Goal: Information Seeking & Learning: Learn about a topic

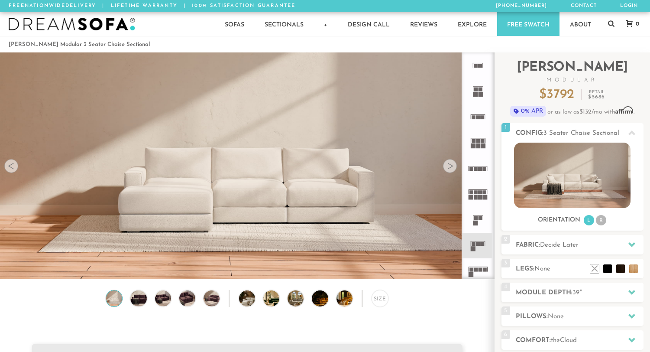
click at [454, 165] on div at bounding box center [450, 166] width 14 height 14
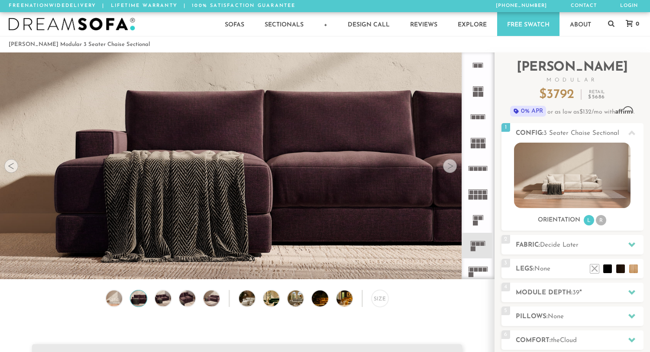
click at [455, 166] on div at bounding box center [450, 166] width 14 height 14
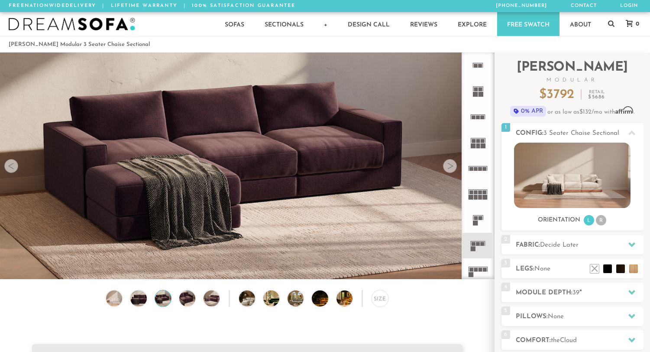
click at [455, 166] on div at bounding box center [450, 166] width 14 height 14
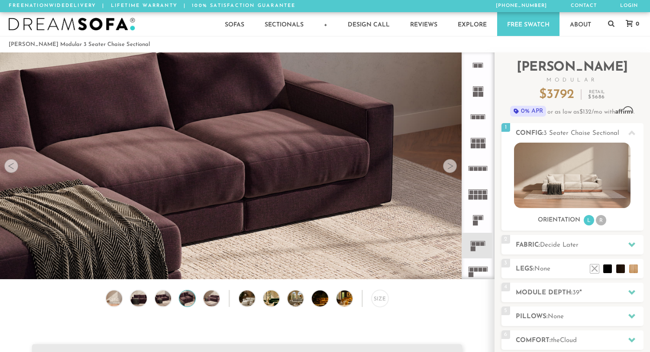
click at [455, 166] on div at bounding box center [450, 166] width 14 height 14
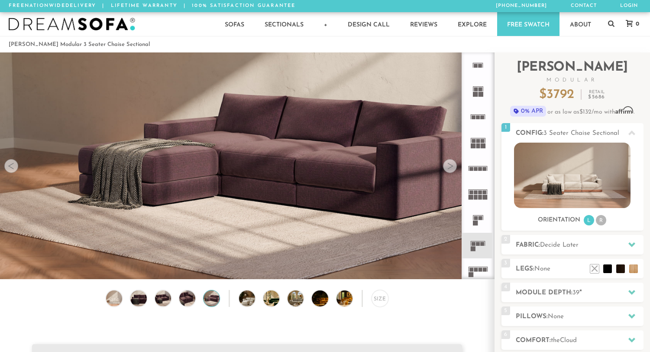
click at [455, 166] on div at bounding box center [450, 166] width 14 height 14
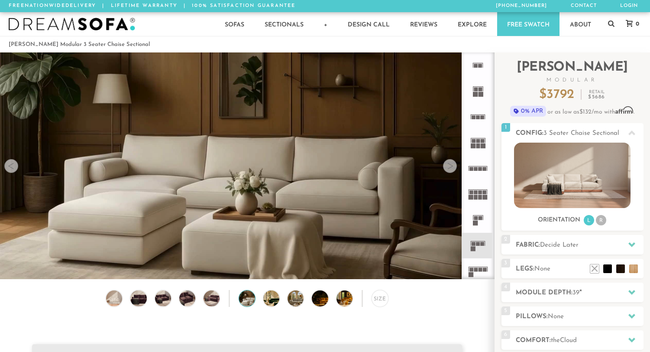
click at [455, 166] on div at bounding box center [450, 166] width 14 height 14
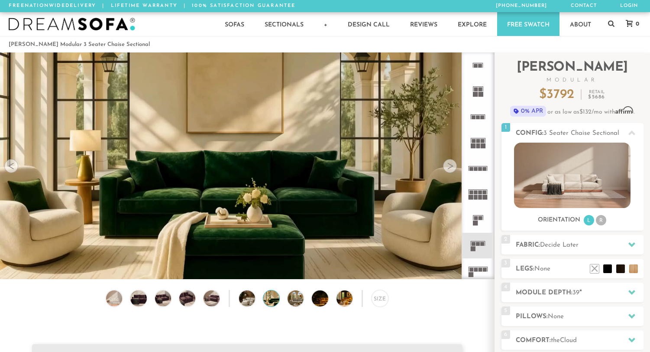
click at [455, 166] on div at bounding box center [450, 166] width 14 height 14
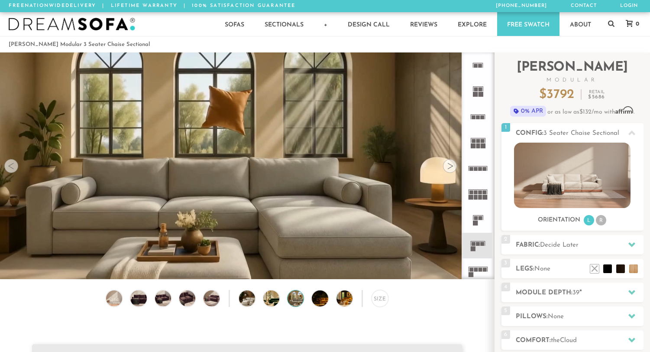
click at [455, 166] on div at bounding box center [450, 166] width 14 height 14
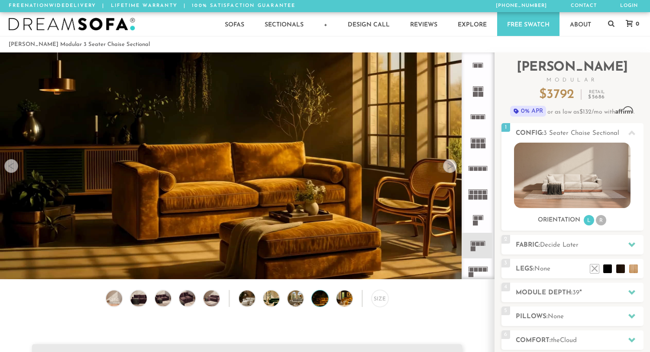
click at [455, 166] on div at bounding box center [450, 166] width 14 height 14
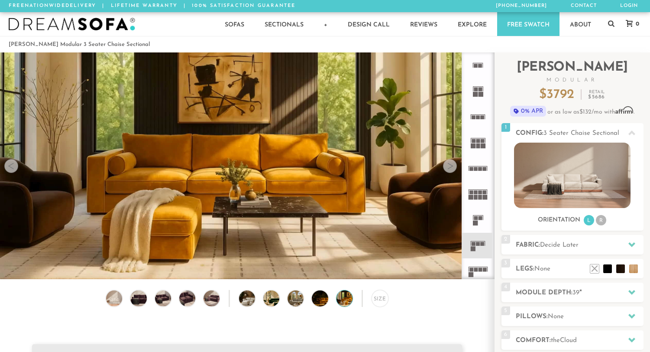
click at [455, 166] on div at bounding box center [450, 166] width 14 height 14
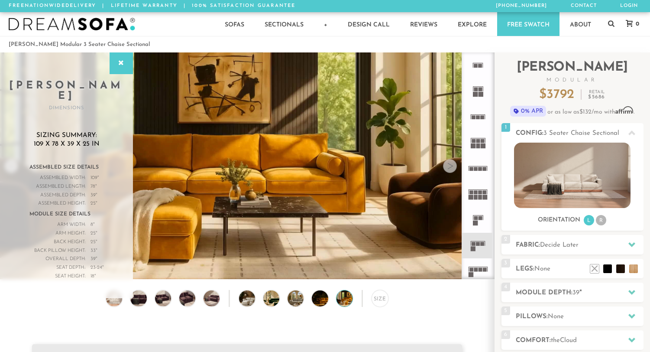
click at [455, 166] on div at bounding box center [450, 166] width 14 height 14
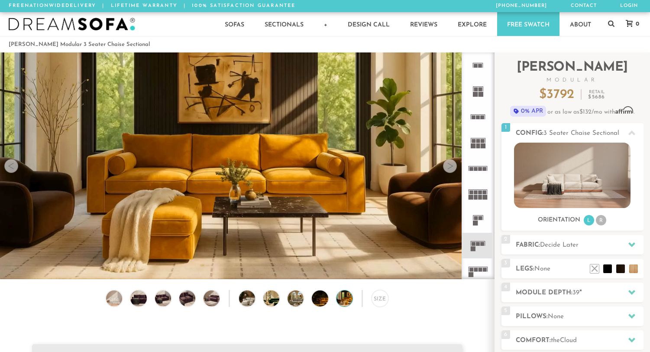
click at [447, 166] on div at bounding box center [450, 166] width 14 height 14
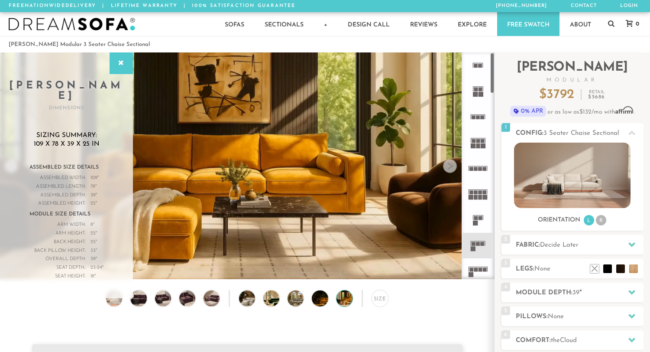
click at [480, 255] on icon at bounding box center [478, 246] width 26 height 26
click at [233, 306] on div "Size" at bounding box center [247, 300] width 494 height 21
click at [247, 300] on img at bounding box center [253, 298] width 29 height 16
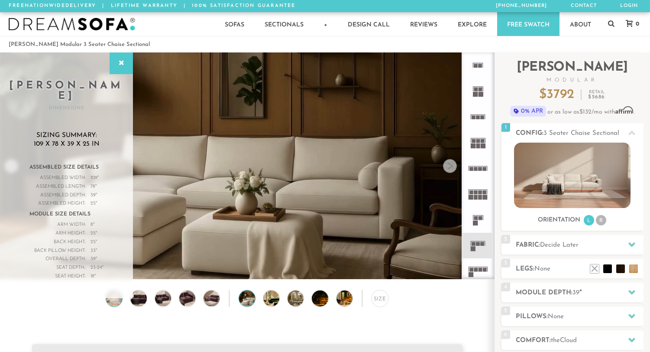
click at [114, 296] on img at bounding box center [114, 298] width 19 height 16
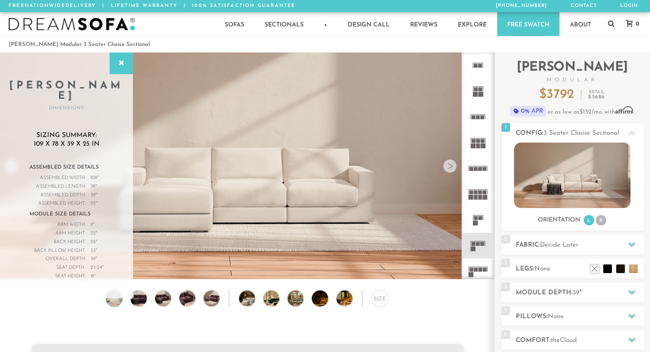
click at [202, 235] on video at bounding box center [247, 136] width 494 height 247
